Goal: Information Seeking & Learning: Learn about a topic

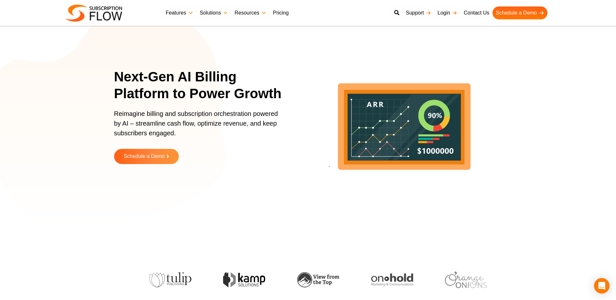
click at [287, 14] on link "Pricing" at bounding box center [281, 12] width 22 height 13
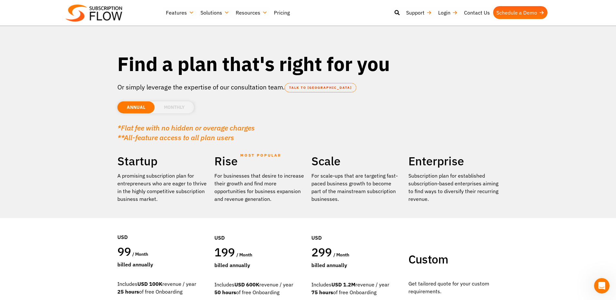
click at [164, 106] on li "MONTHLY" at bounding box center [173, 107] width 39 height 12
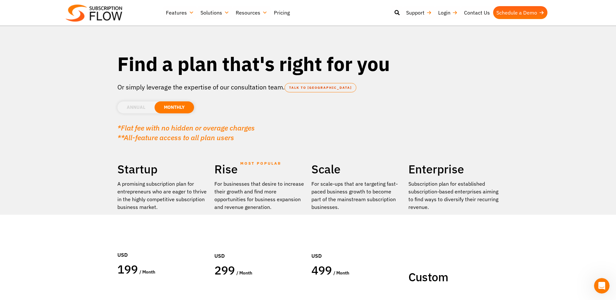
click at [129, 108] on li "ANNUAL" at bounding box center [135, 107] width 37 height 12
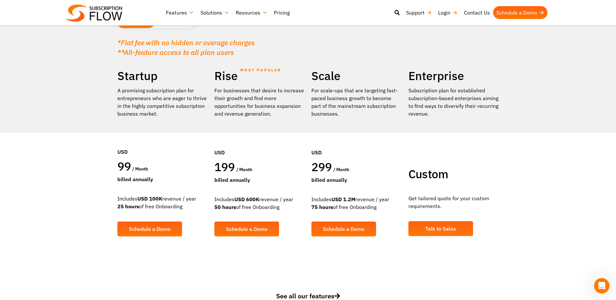
scroll to position [86, 0]
